Goal: Information Seeking & Learning: Learn about a topic

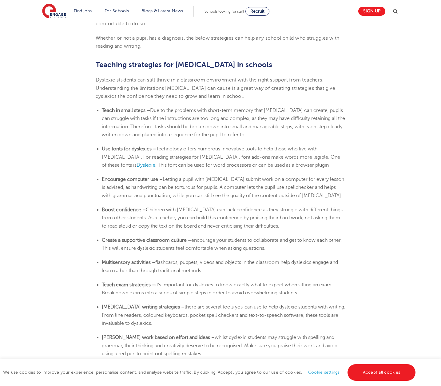
scroll to position [955, 0]
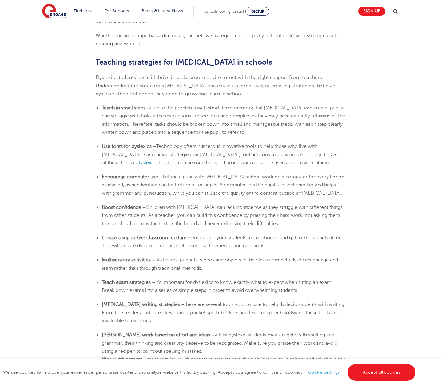
drag, startPoint x: 156, startPoint y: 259, endPoint x: 208, endPoint y: 268, distance: 51.8
click at [208, 268] on li "Multisensory activities – flashcards, puppets, videos and objects in the classr…" at bounding box center [224, 264] width 244 height 16
copy span "flashcards, puppets, videos and objects in the classroom help dyslexics engage …"
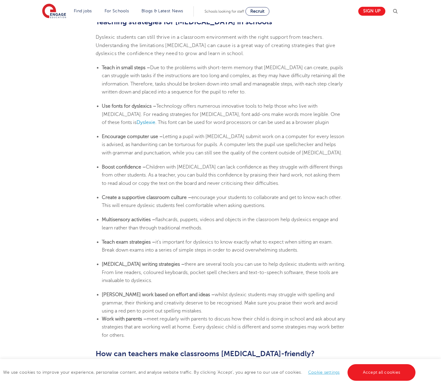
scroll to position [997, 0]
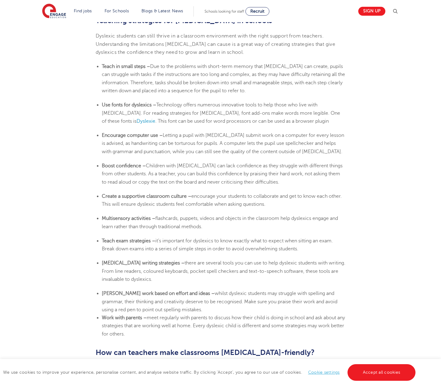
click at [161, 170] on li "Boost confidence – Children with [MEDICAL_DATA] can lack confidence as they str…" at bounding box center [224, 174] width 244 height 24
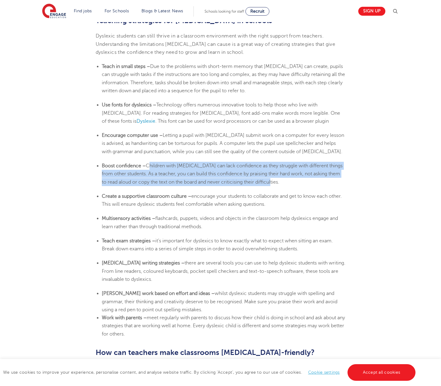
drag, startPoint x: 148, startPoint y: 166, endPoint x: 263, endPoint y: 181, distance: 116.0
click at [279, 183] on li "Boost confidence – Children with [MEDICAL_DATA] can lack confidence as they str…" at bounding box center [224, 174] width 244 height 24
copy span "Children with [MEDICAL_DATA] can lack confidence as they struggle with differen…"
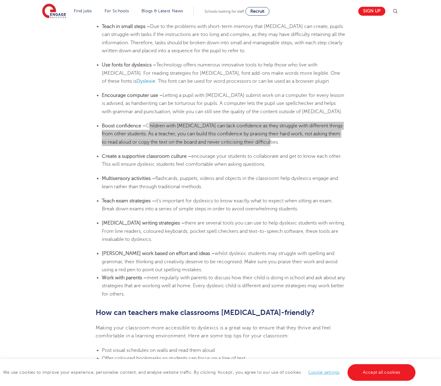
scroll to position [1123, 0]
